Goal: Information Seeking & Learning: Learn about a topic

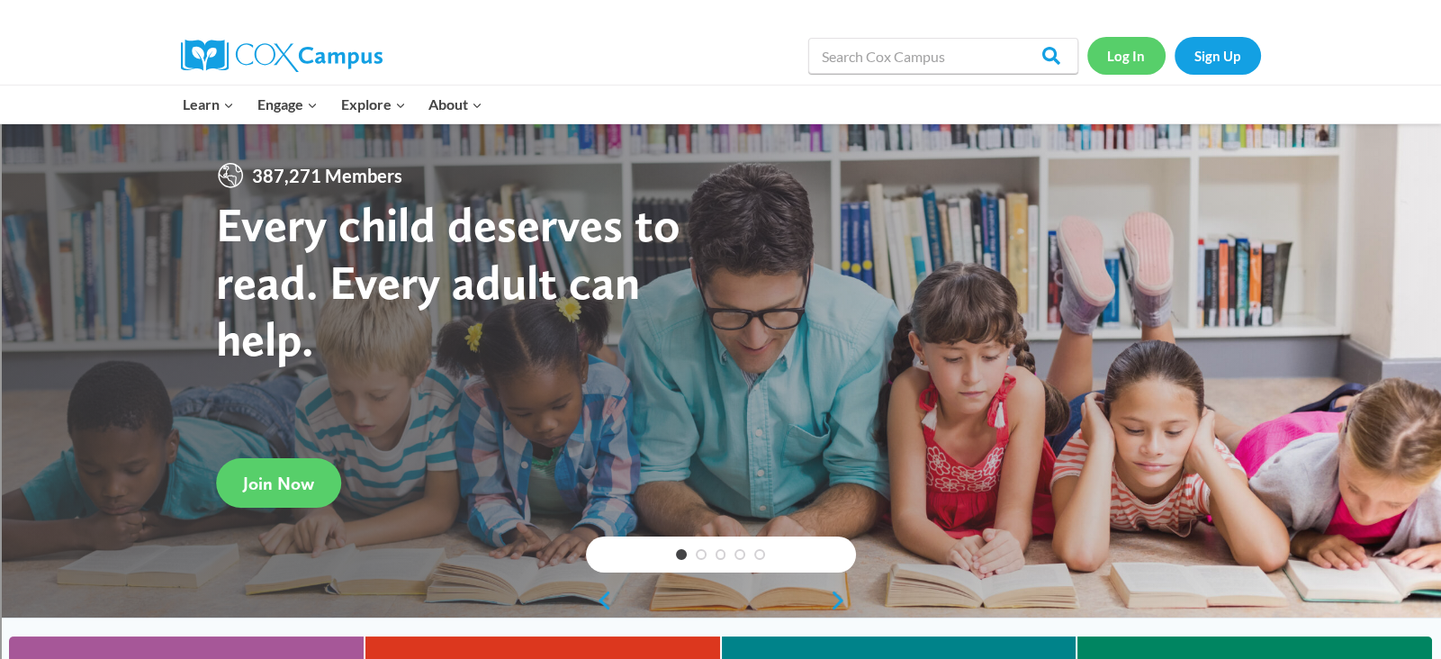
click at [1127, 59] on link "Log In" at bounding box center [1126, 55] width 78 height 37
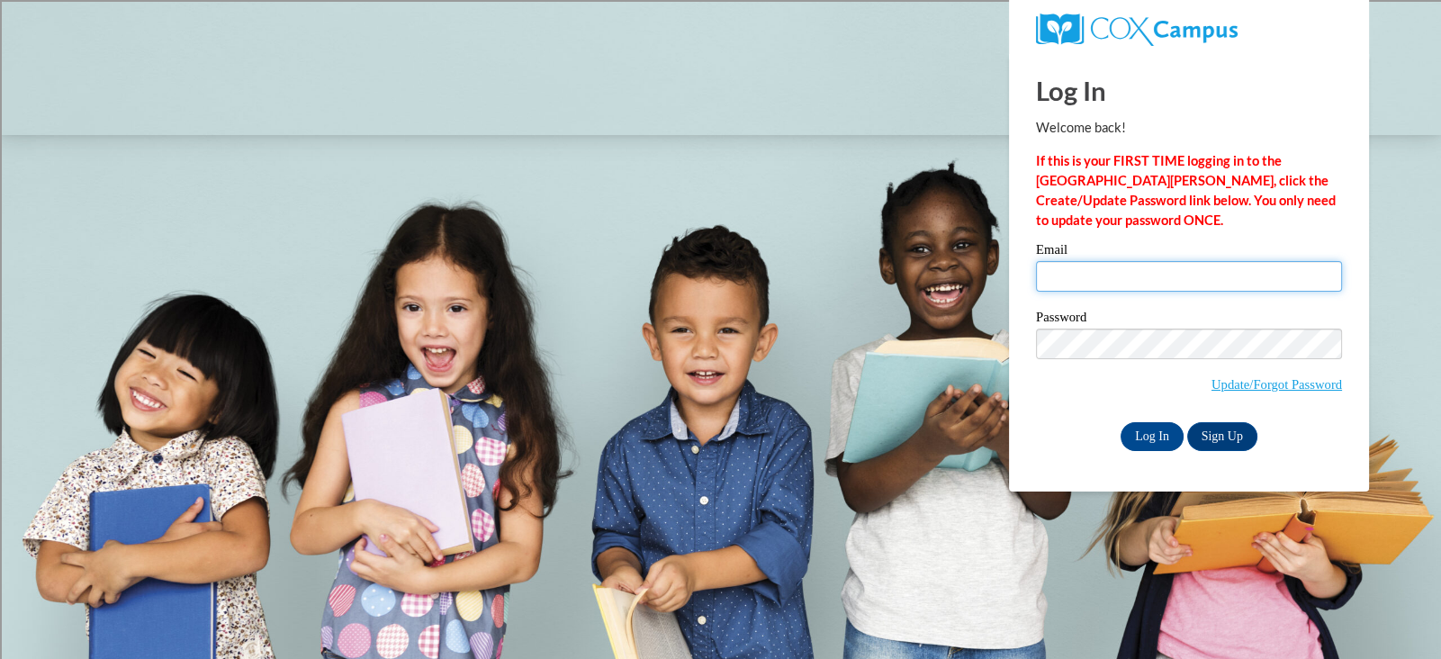
click at [1095, 279] on input "Email" at bounding box center [1189, 276] width 306 height 31
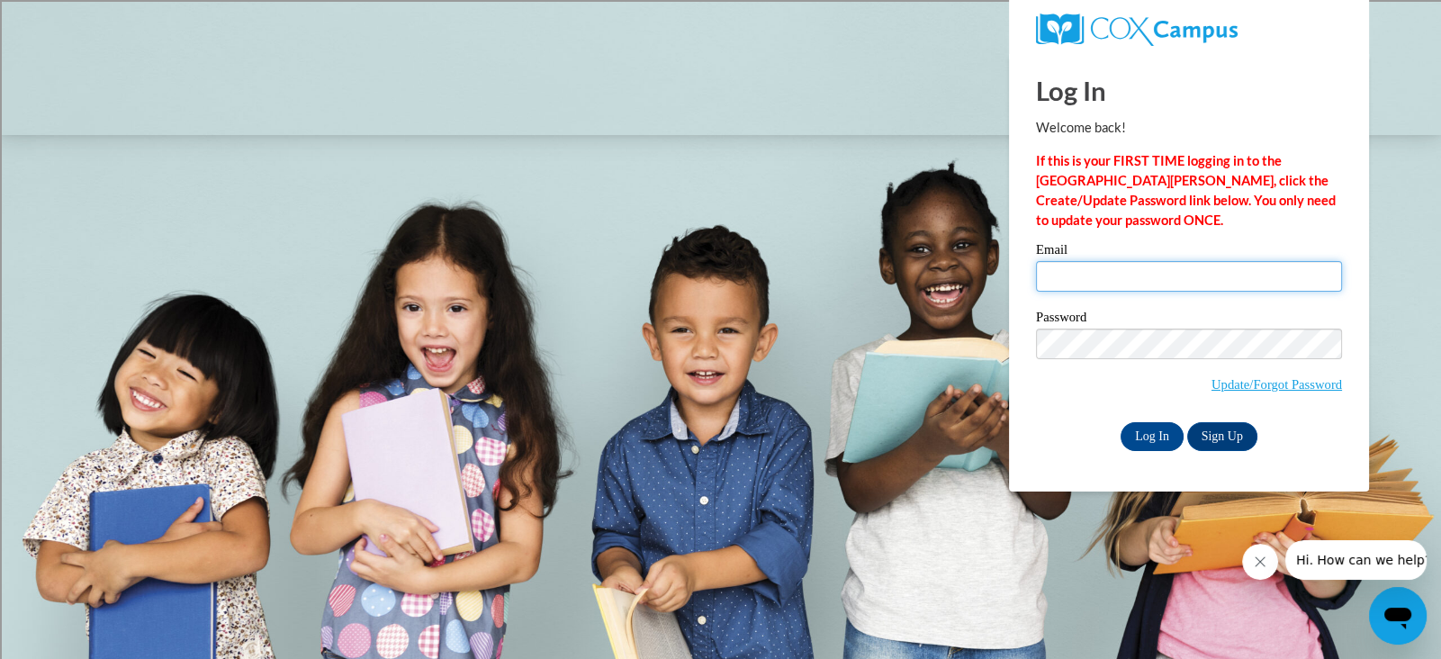
type input "elafond@marinette.k12.wi.us"
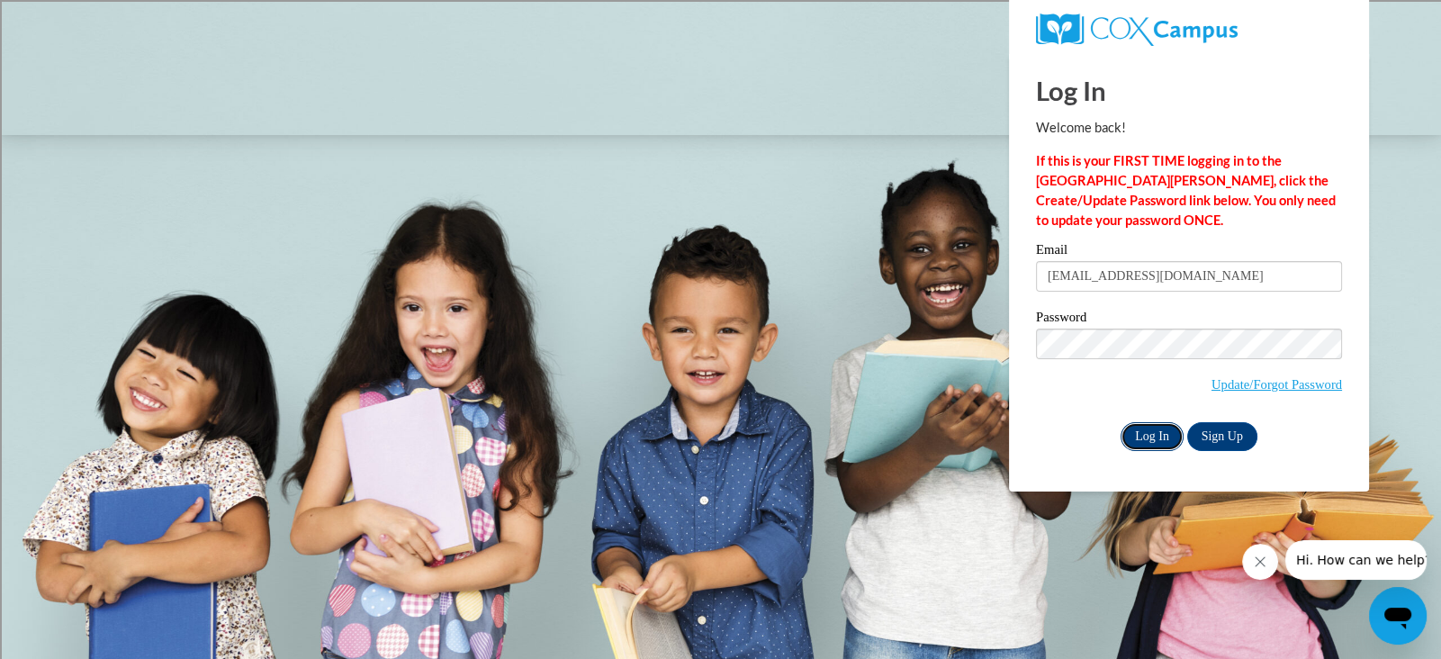
click at [1150, 439] on input "Log In" at bounding box center [1152, 436] width 63 height 29
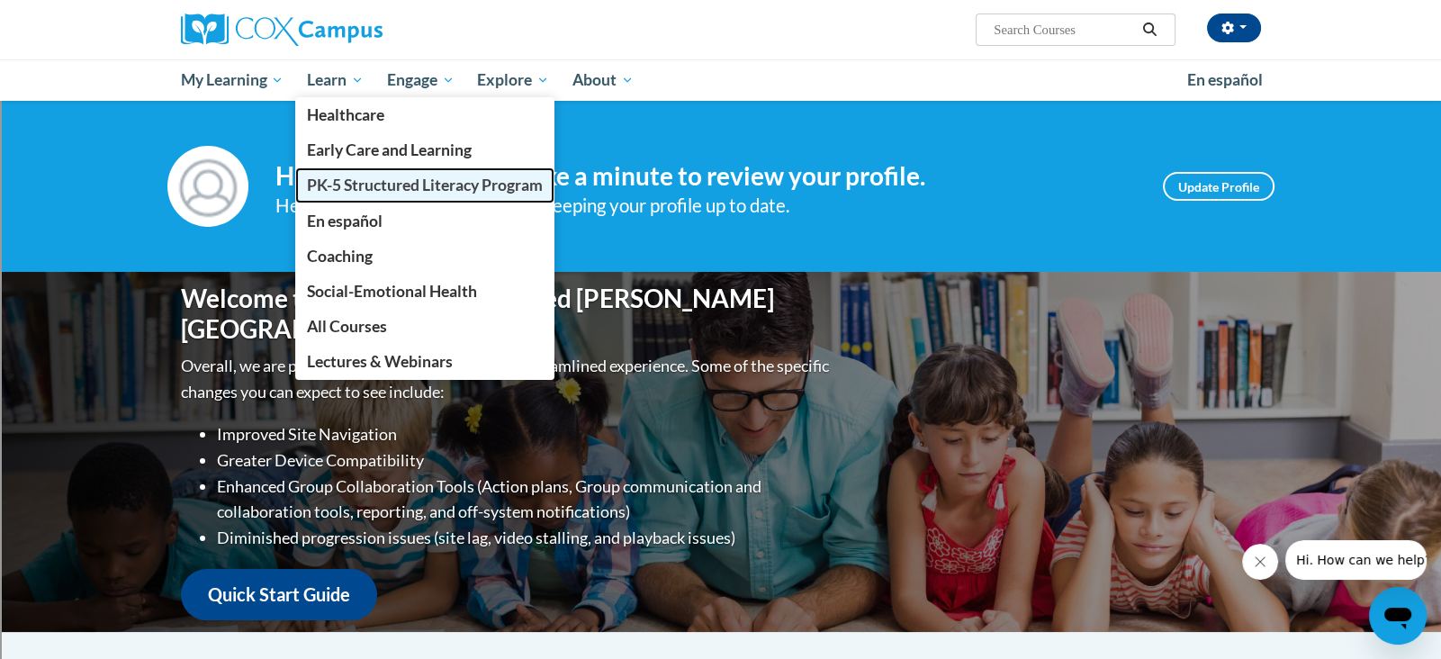
click at [356, 185] on span "PK-5 Structured Literacy Program" at bounding box center [425, 185] width 236 height 19
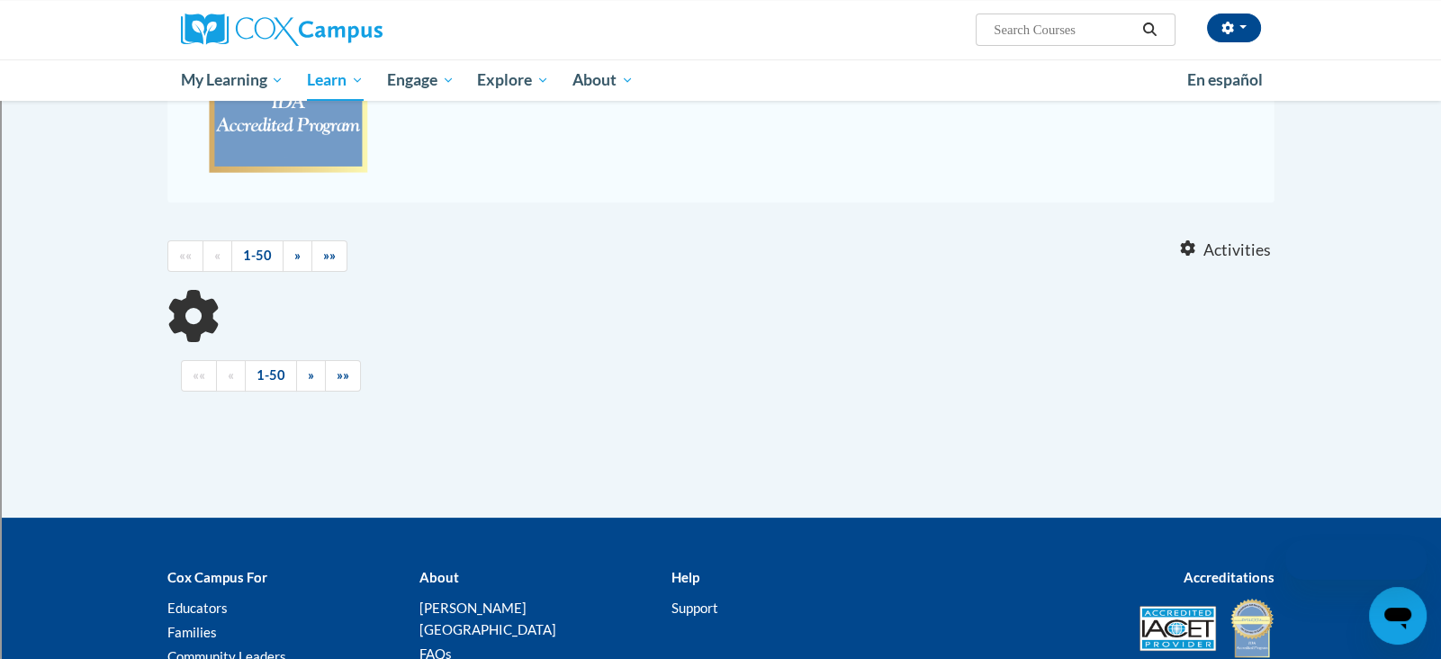
scroll to position [419, 0]
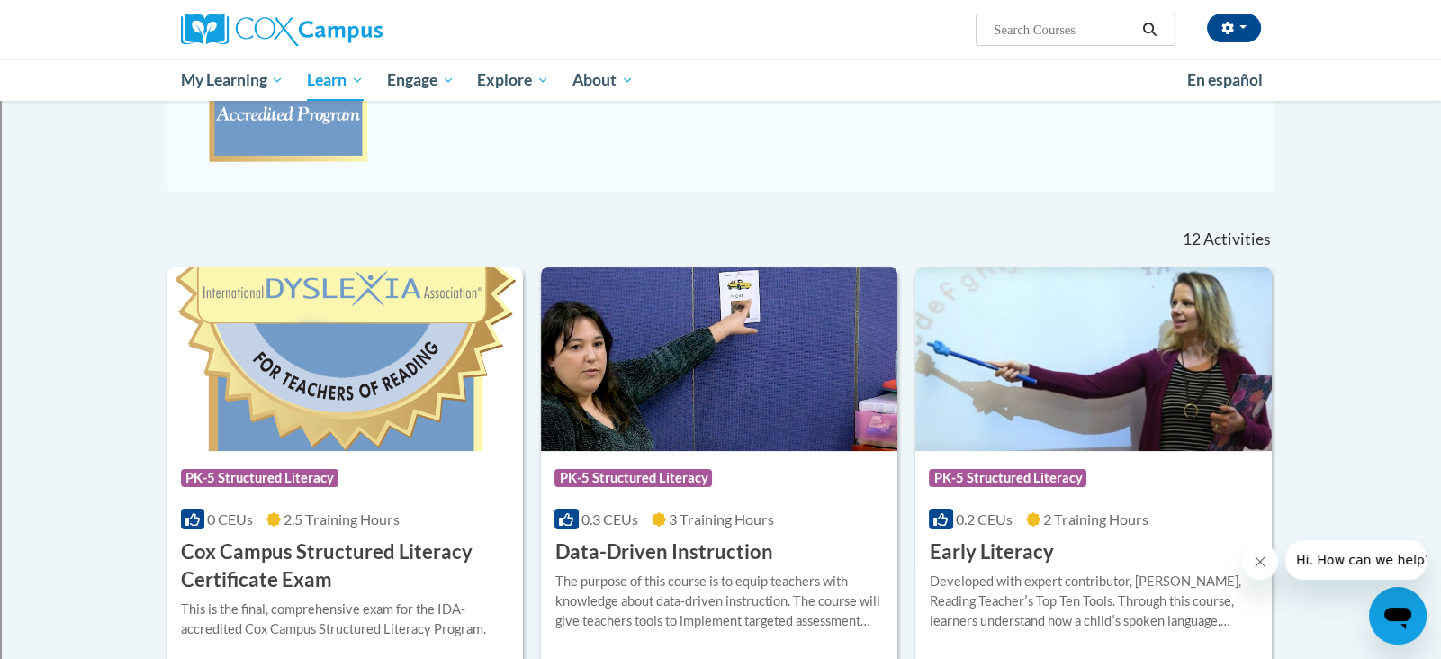
click at [699, 415] on img at bounding box center [719, 359] width 356 height 184
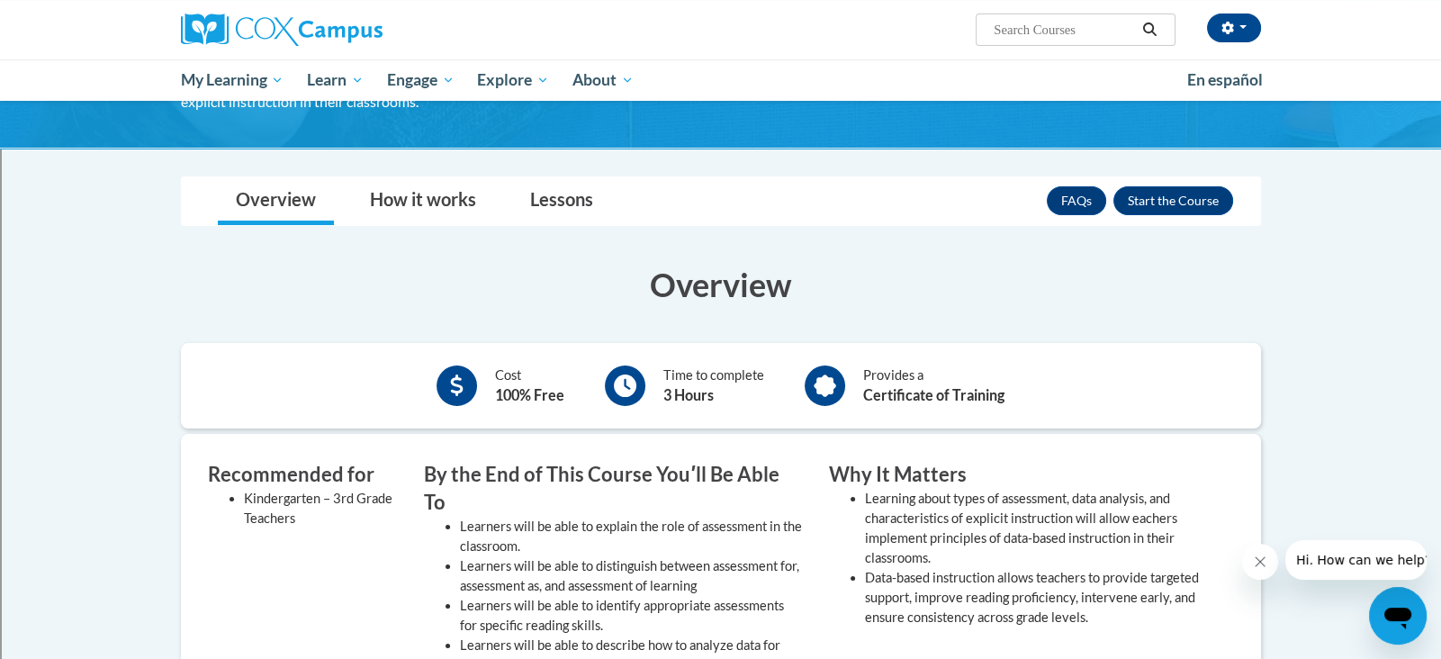
scroll to position [187, 0]
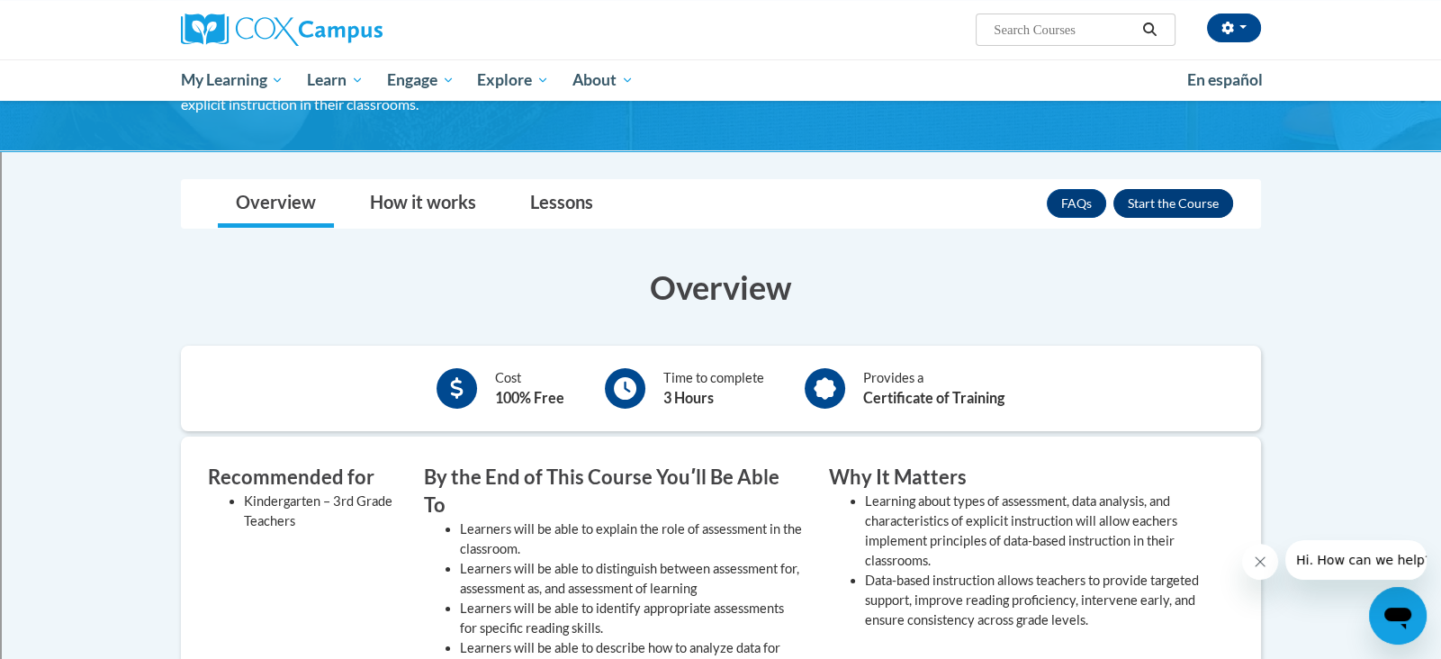
click at [1182, 210] on button "Enroll" at bounding box center [1173, 203] width 120 height 29
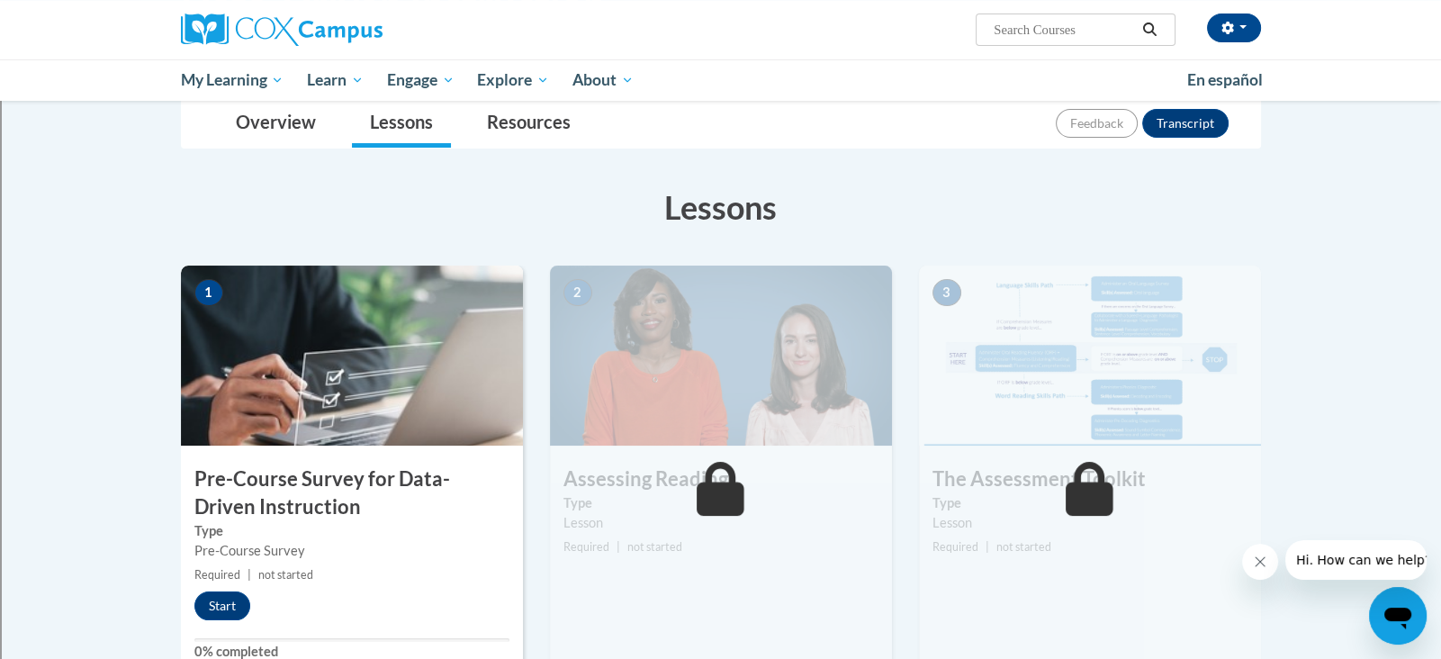
scroll to position [206, 0]
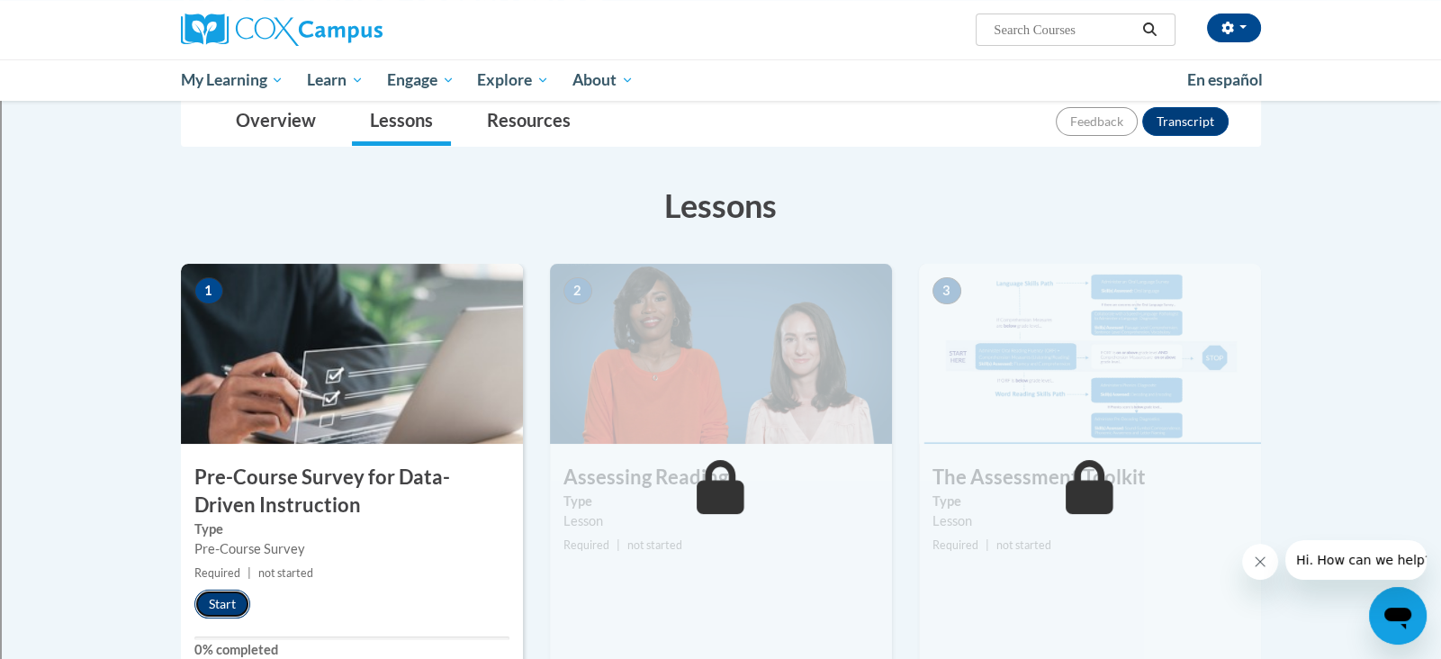
click at [217, 608] on button "Start" at bounding box center [222, 604] width 56 height 29
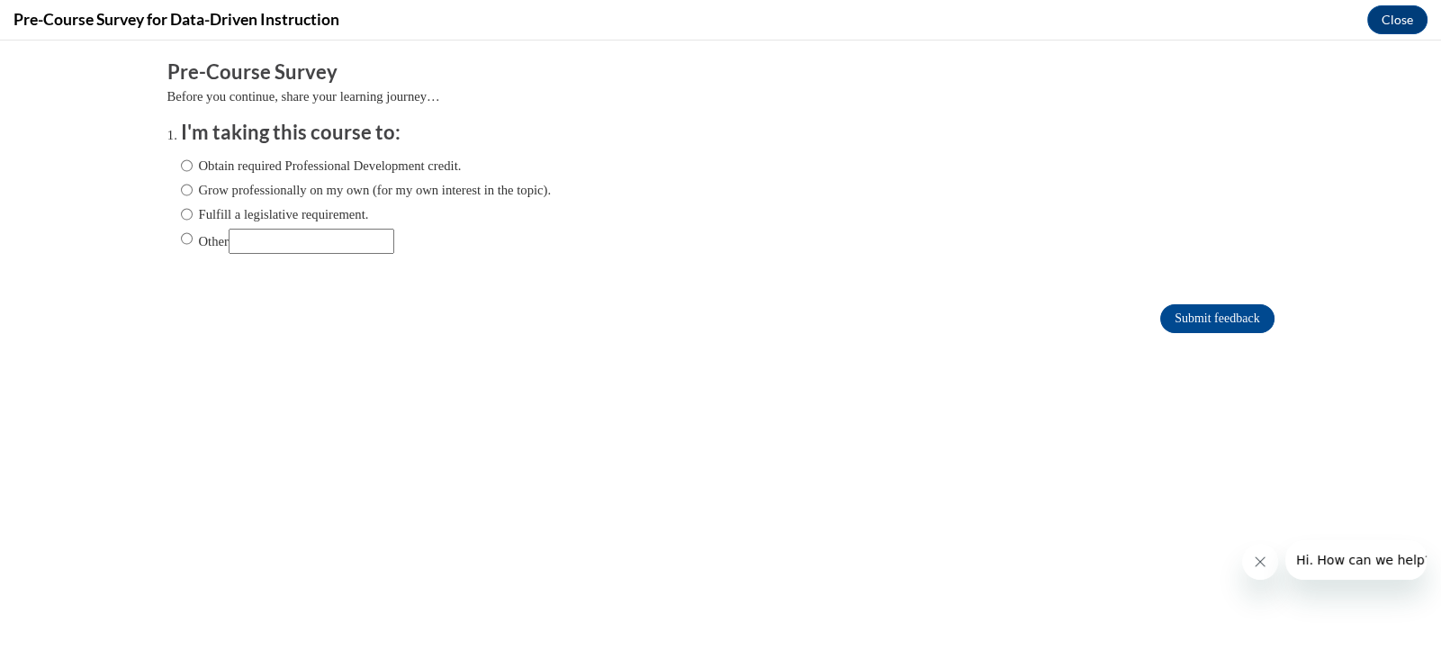
scroll to position [0, 0]
click at [185, 213] on input "Fulfill a legislative requirement." at bounding box center [187, 214] width 12 height 20
radio input "true"
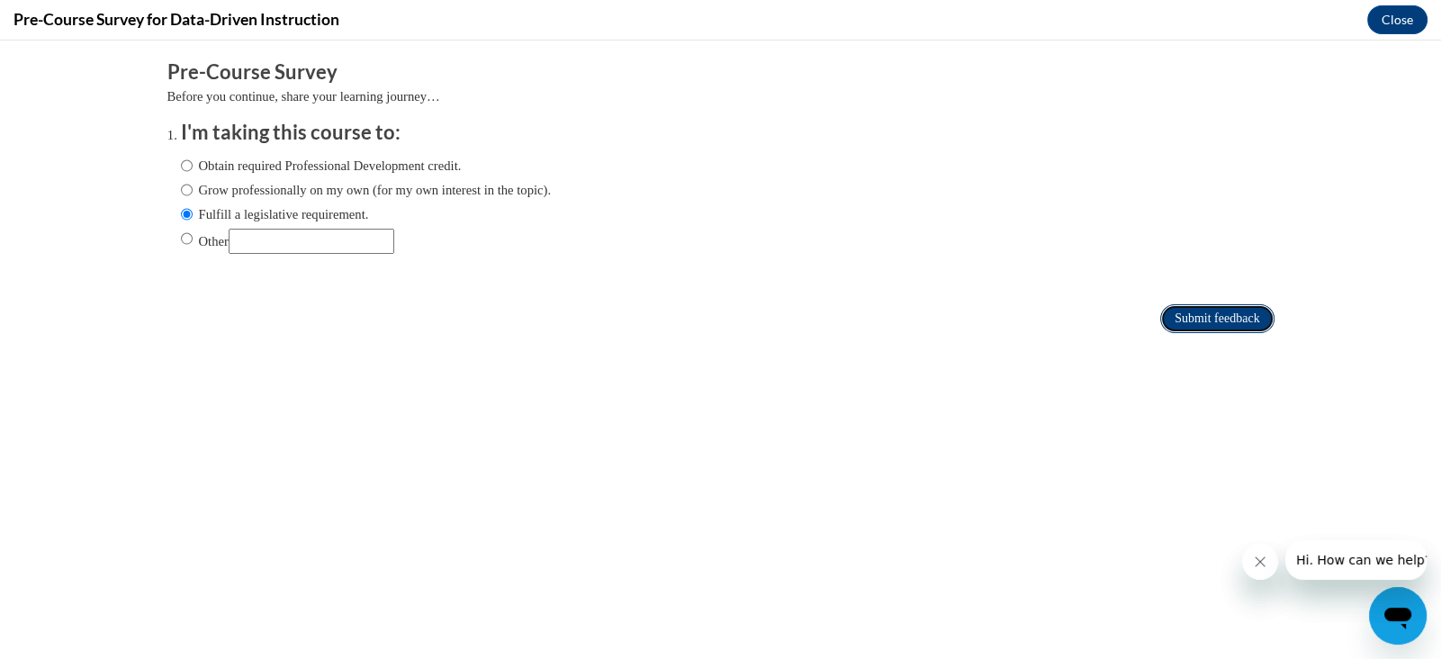
click at [1251, 320] on input "Submit feedback" at bounding box center [1216, 318] width 113 height 29
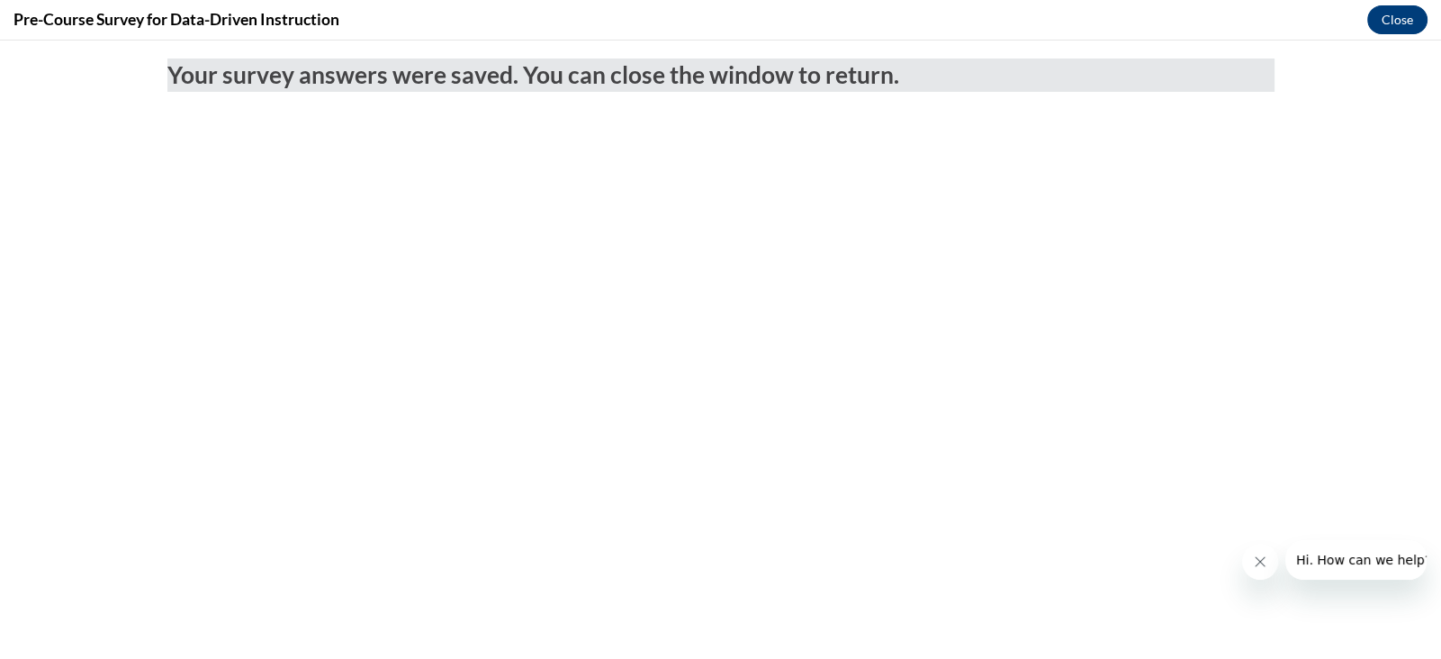
click at [1400, 15] on button "Close" at bounding box center [1397, 19] width 60 height 29
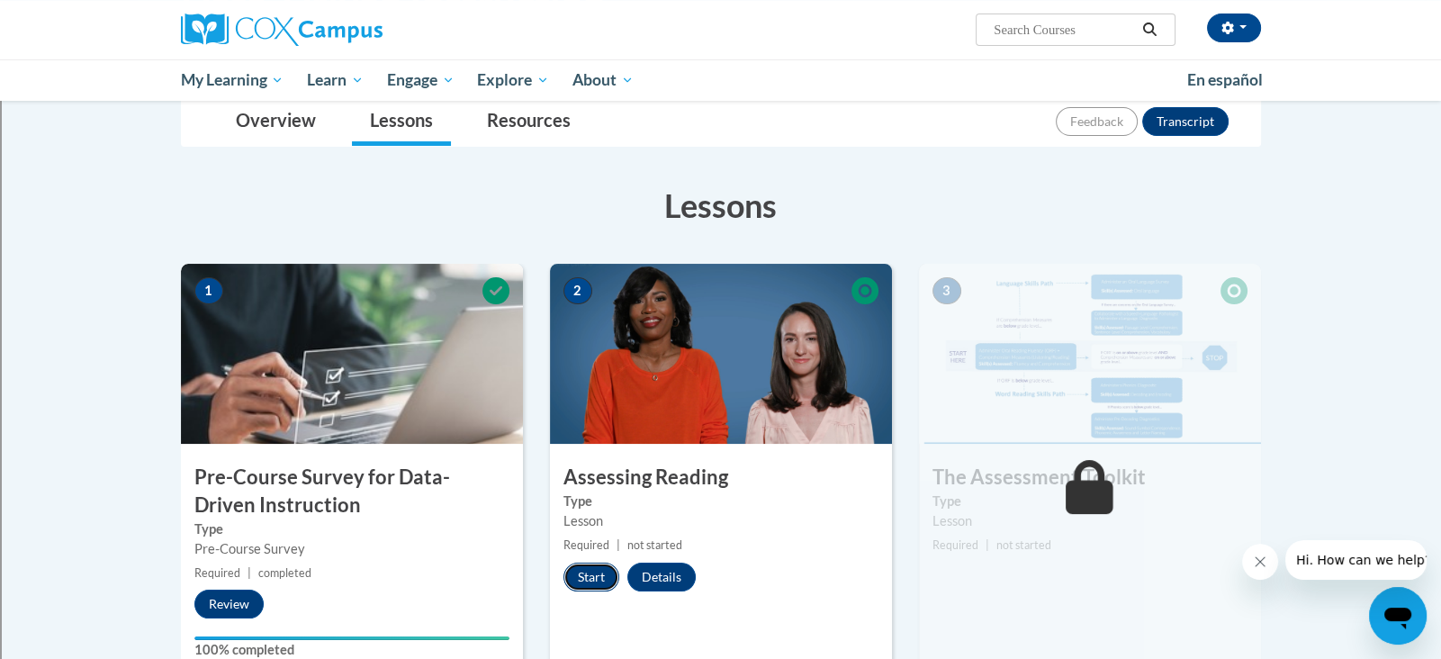
click at [588, 574] on button "Start" at bounding box center [591, 577] width 56 height 29
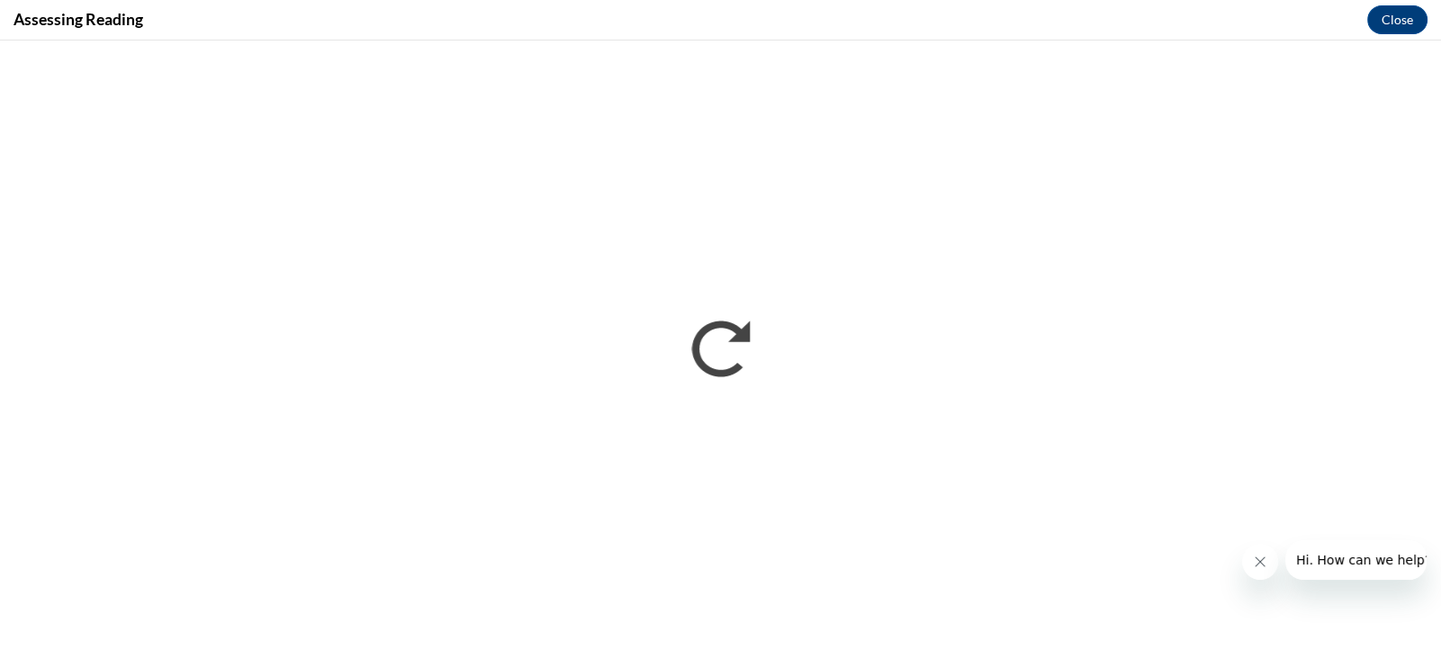
click at [1256, 567] on icon "Close message from company" at bounding box center [1260, 561] width 14 height 14
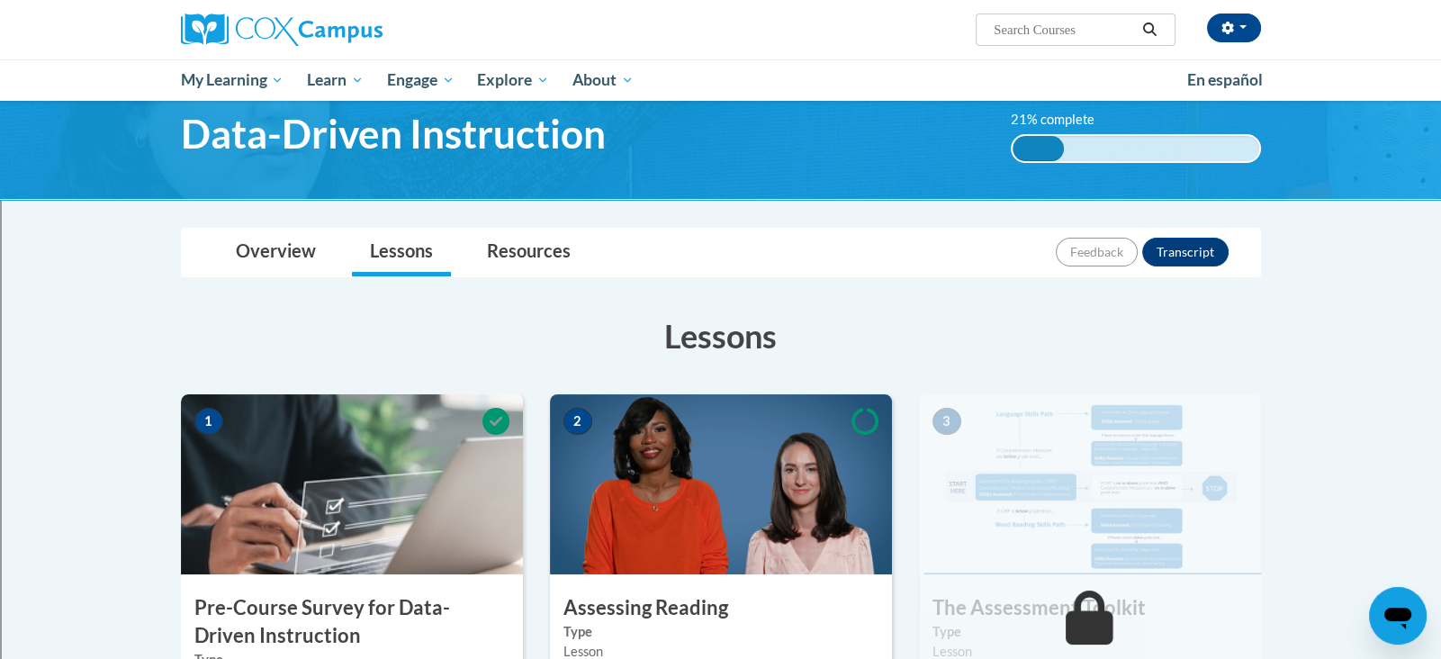
click at [764, 490] on img at bounding box center [721, 484] width 342 height 180
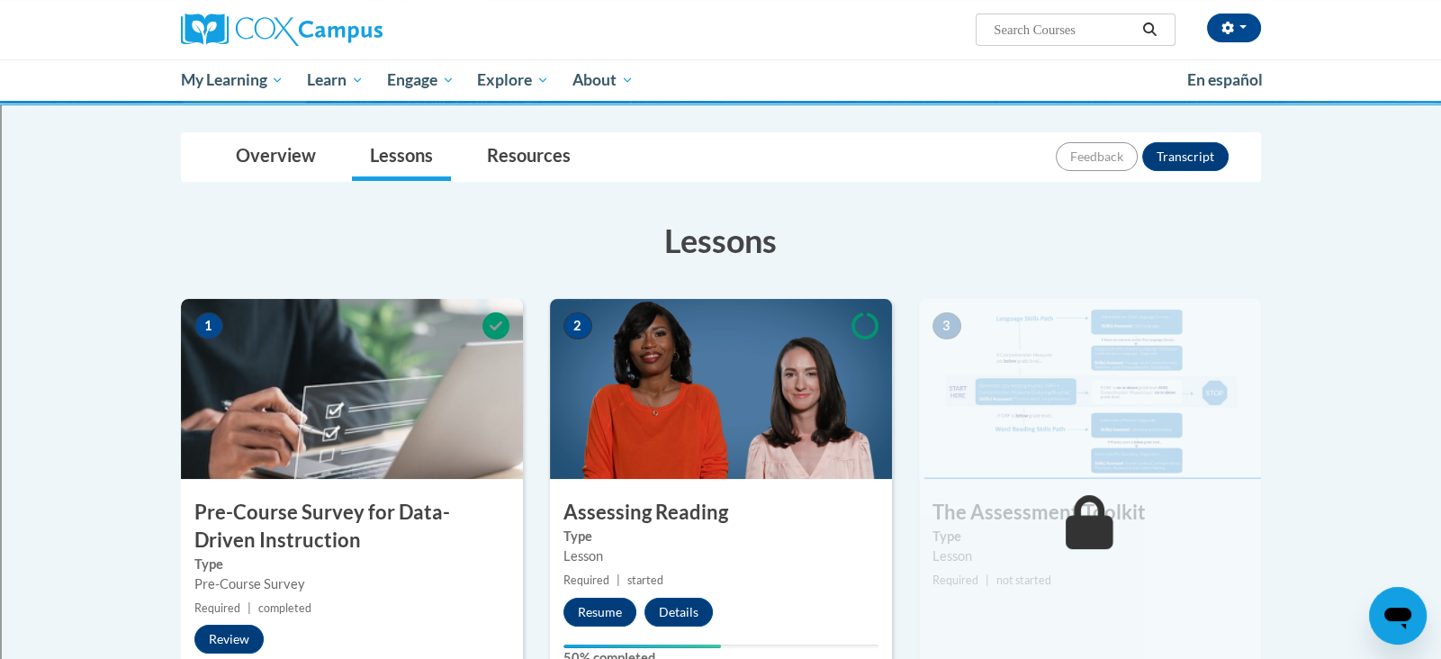
scroll to position [172, 0]
click at [603, 612] on button "Resume" at bounding box center [599, 611] width 73 height 29
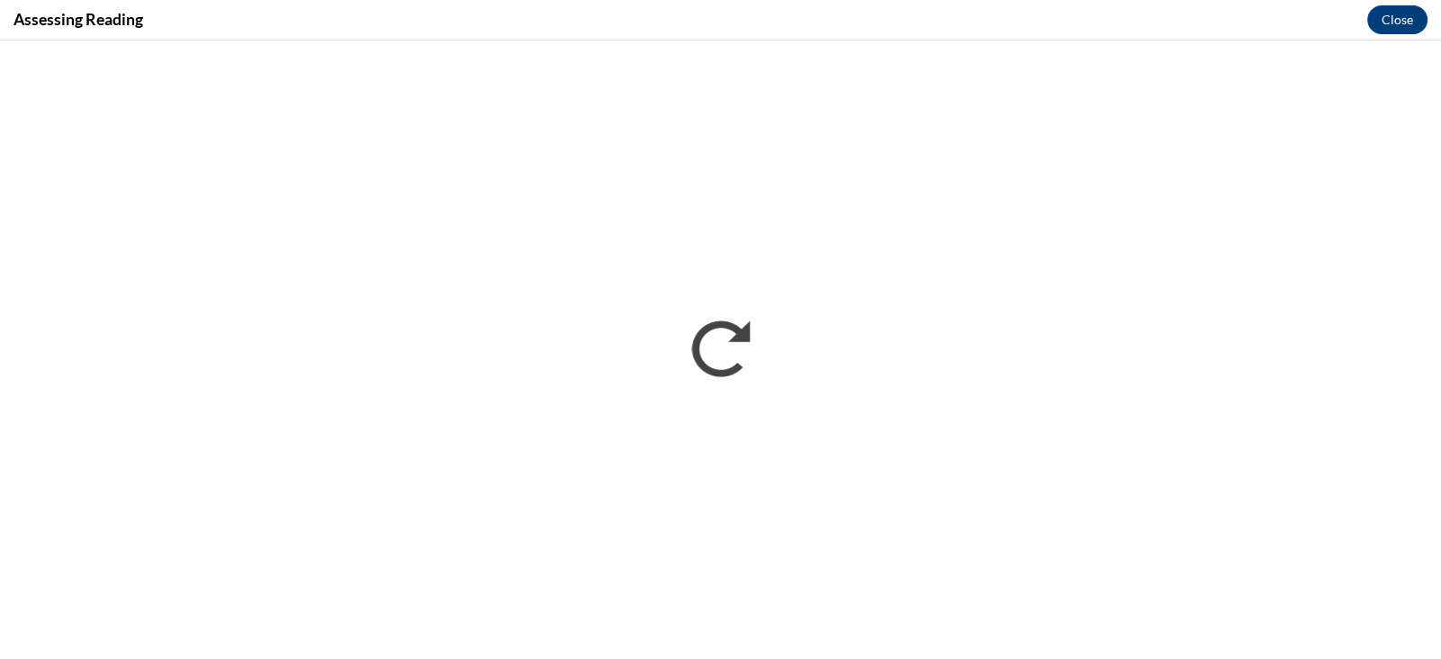
scroll to position [0, 0]
click at [1407, 12] on button "Close" at bounding box center [1397, 19] width 60 height 29
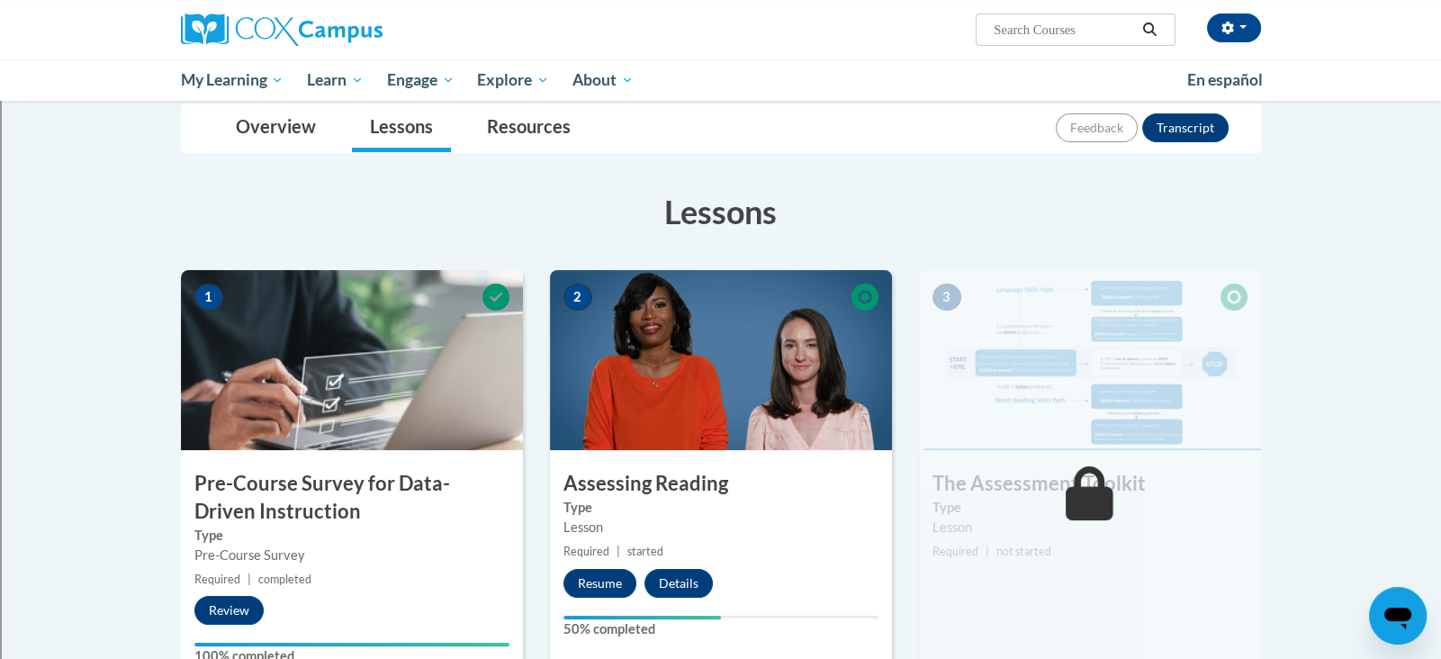
scroll to position [224, 0]
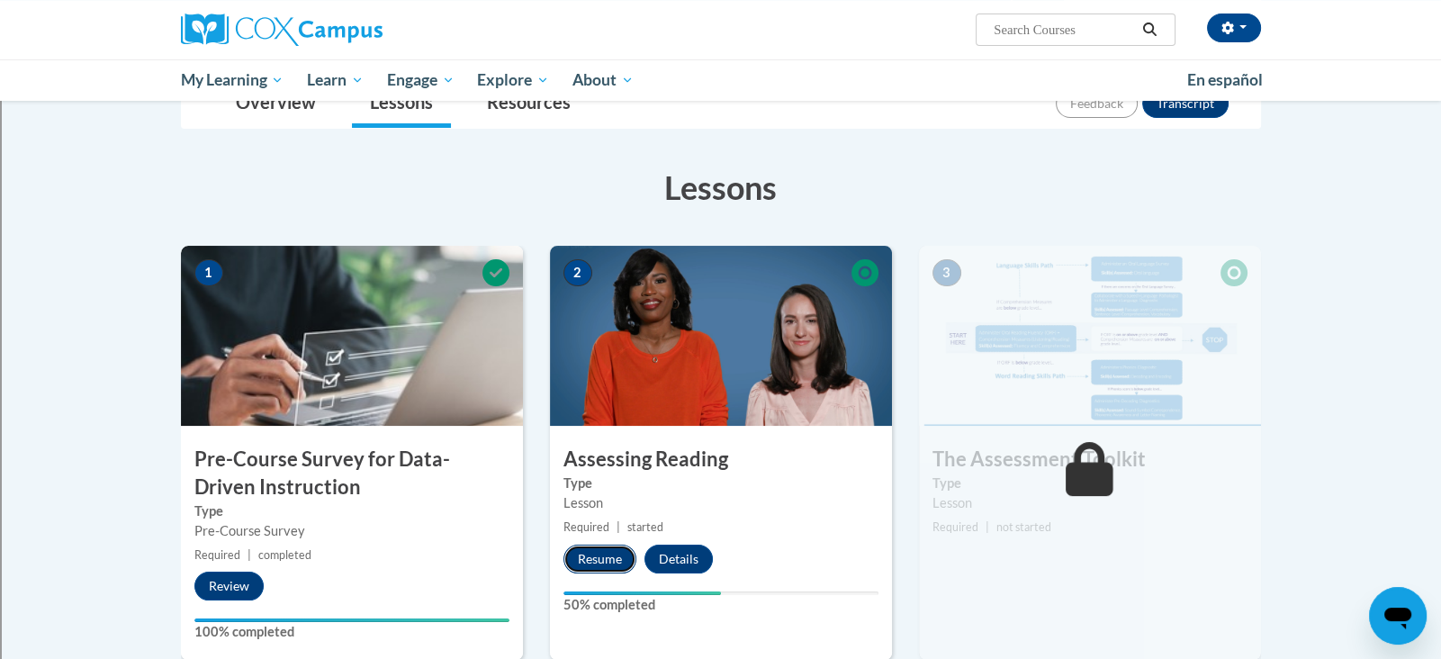
click at [621, 556] on button "Resume" at bounding box center [599, 559] width 73 height 29
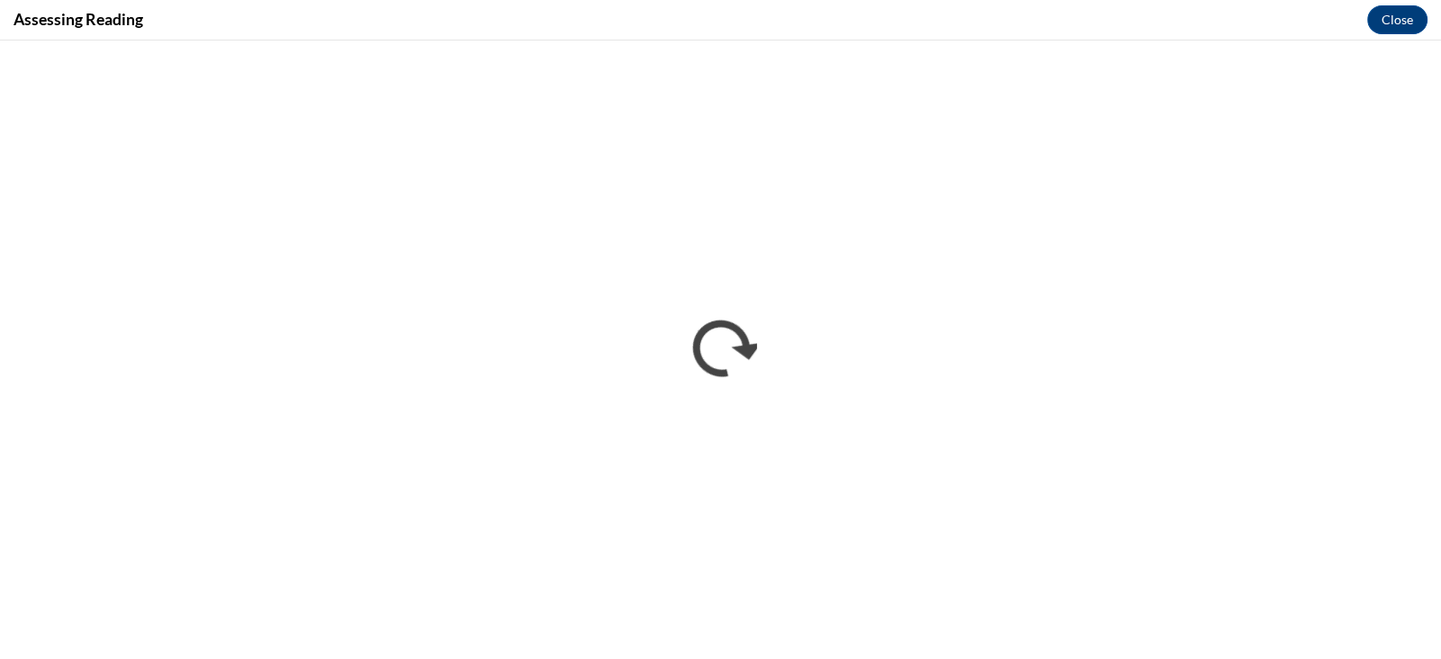
scroll to position [0, 0]
